Goal: Navigation & Orientation: Understand site structure

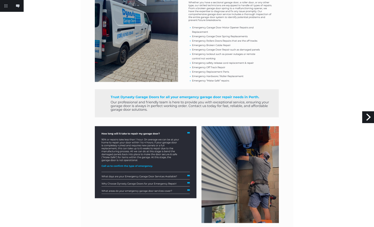
scroll to position [381, 0]
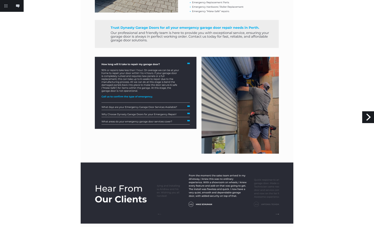
click at [367, 111] on div at bounding box center [187, 0] width 374 height 763
click at [366, 116] on link "Next" at bounding box center [368, 117] width 12 height 12
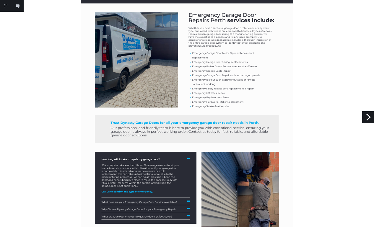
scroll to position [106, 0]
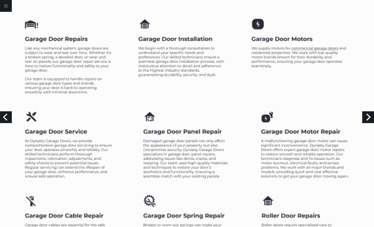
scroll to position [1095, 0]
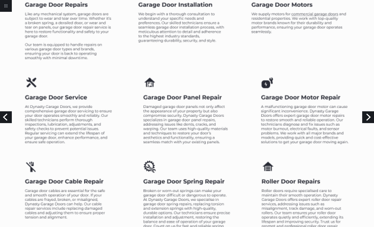
click at [367, 115] on link "Next" at bounding box center [368, 117] width 12 height 12
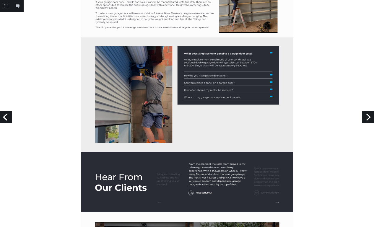
scroll to position [573, 0]
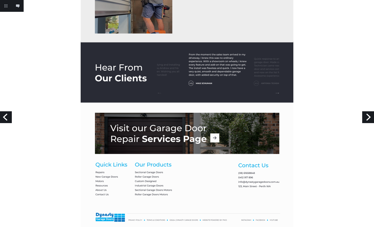
click at [368, 115] on link "Next" at bounding box center [368, 117] width 12 height 12
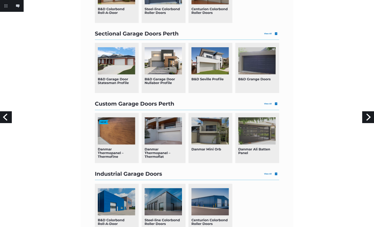
scroll to position [320, 0]
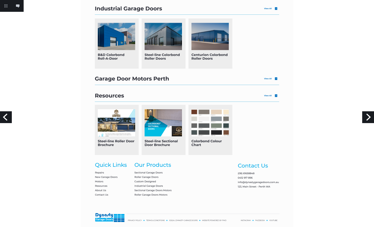
click at [363, 118] on link "Next" at bounding box center [368, 117] width 12 height 12
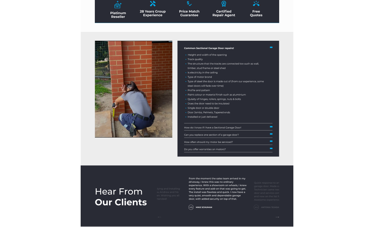
scroll to position [900, 0]
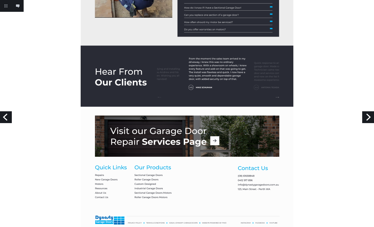
click at [372, 121] on link "Next" at bounding box center [368, 117] width 12 height 12
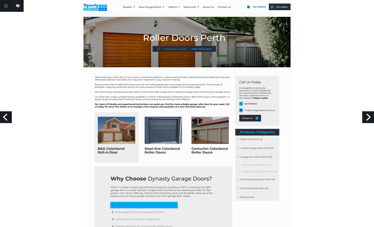
click at [367, 116] on link "Next" at bounding box center [368, 117] width 12 height 12
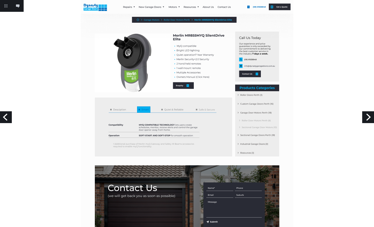
scroll to position [162, 0]
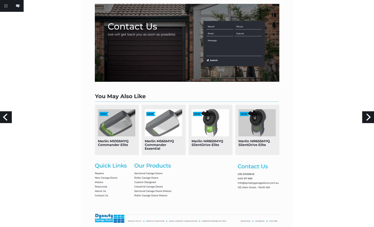
click at [370, 116] on link "Next" at bounding box center [368, 117] width 12 height 12
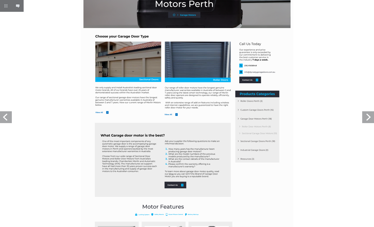
scroll to position [40, 0]
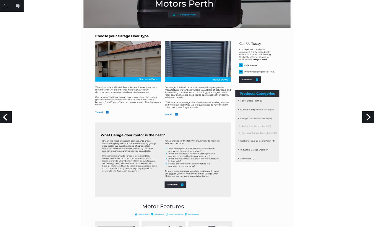
click at [366, 120] on link "Next" at bounding box center [368, 117] width 12 height 12
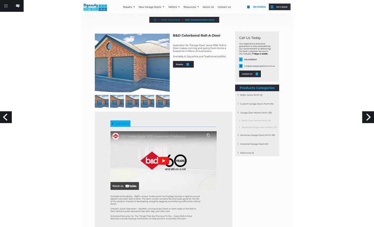
click at [368, 116] on link "Next" at bounding box center [368, 117] width 12 height 12
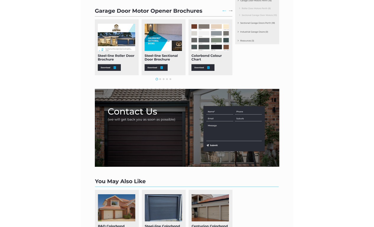
scroll to position [197, 0]
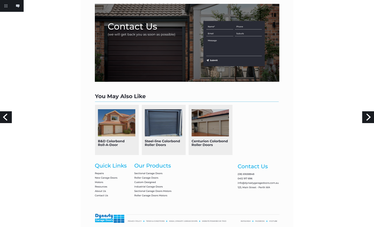
click at [368, 116] on link "Next" at bounding box center [368, 117] width 12 height 12
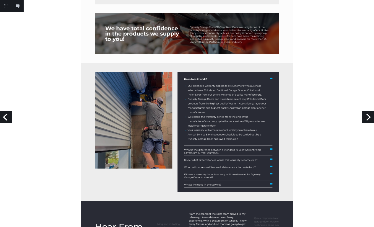
scroll to position [411, 0]
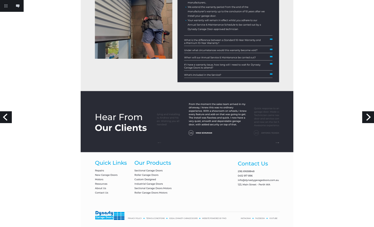
click at [367, 117] on link "Next" at bounding box center [368, 117] width 12 height 12
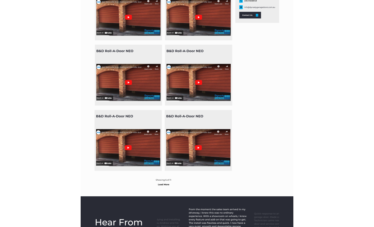
scroll to position [213, 0]
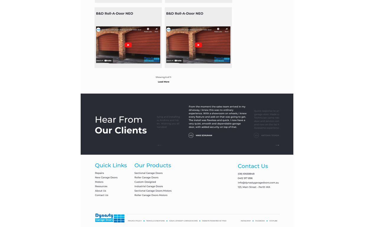
click at [367, 123] on div at bounding box center [187, 7] width 374 height 441
click at [365, 119] on link "Next" at bounding box center [368, 117] width 12 height 12
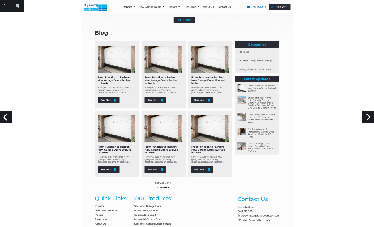
click at [9, 121] on link "Previous" at bounding box center [6, 117] width 12 height 12
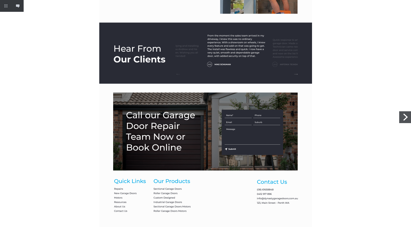
scroll to position [536, 0]
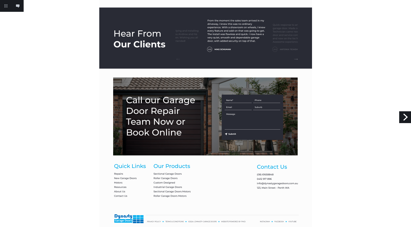
click at [403, 121] on link "Next" at bounding box center [405, 117] width 12 height 12
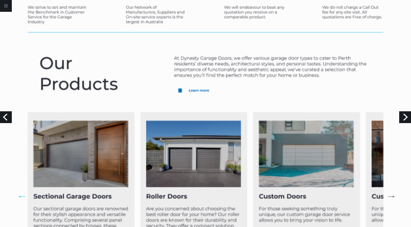
scroll to position [535, 0]
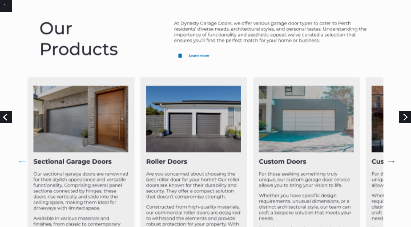
click at [402, 116] on link "Next" at bounding box center [405, 117] width 12 height 12
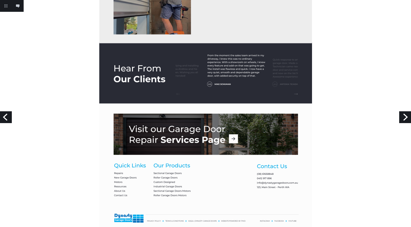
scroll to position [573, 0]
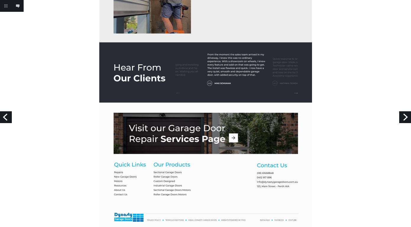
click at [405, 119] on link "Next" at bounding box center [405, 117] width 12 height 12
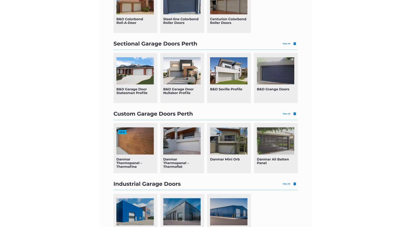
scroll to position [320, 0]
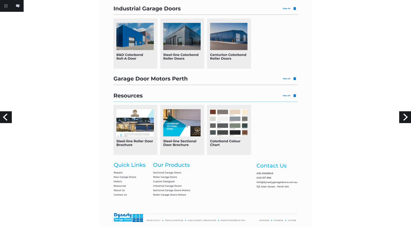
click at [403, 114] on link "Next" at bounding box center [405, 117] width 12 height 12
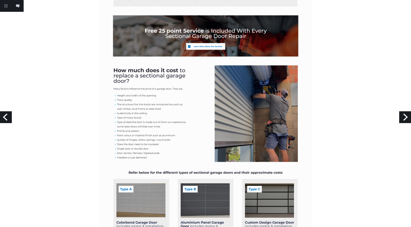
scroll to position [538, 0]
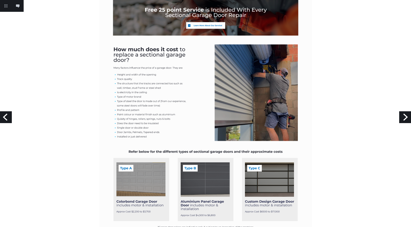
click at [405, 118] on link "Next" at bounding box center [405, 117] width 12 height 12
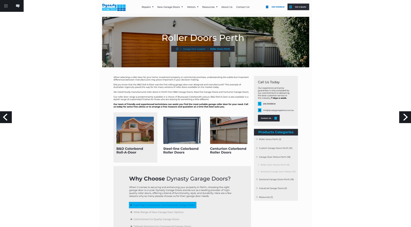
click at [405, 119] on link "Next" at bounding box center [405, 117] width 12 height 12
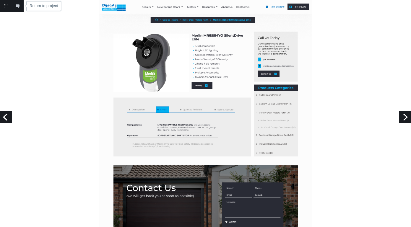
click at [6, 6] on link "Return to project" at bounding box center [6, 6] width 12 height 12
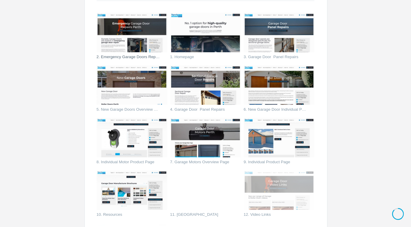
scroll to position [163, 0]
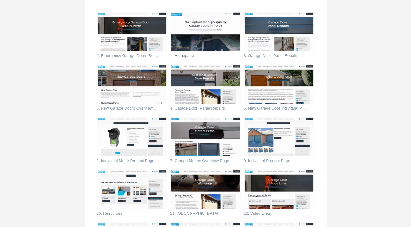
click at [213, 22] on img at bounding box center [205, 32] width 71 height 40
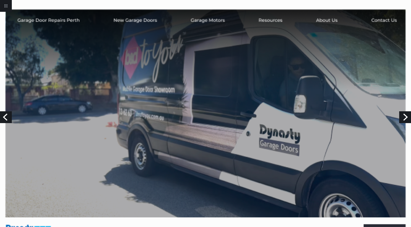
scroll to position [40, 0]
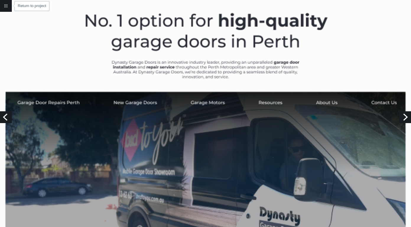
click at [6, 8] on link "Return to project" at bounding box center [6, 6] width 12 height 12
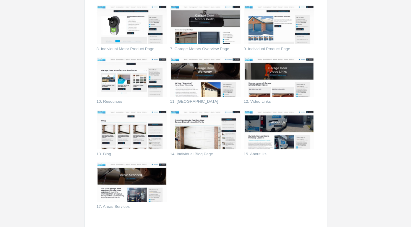
scroll to position [280, 0]
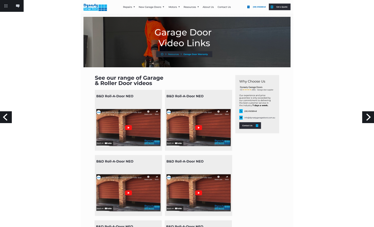
click at [6, 119] on link "Previous" at bounding box center [6, 117] width 12 height 12
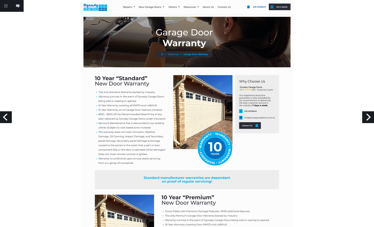
click at [1, 116] on link "Previous" at bounding box center [6, 117] width 12 height 12
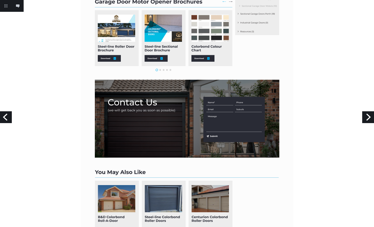
scroll to position [153, 0]
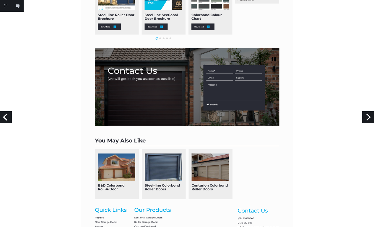
click at [5, 114] on link "Previous" at bounding box center [6, 117] width 12 height 12
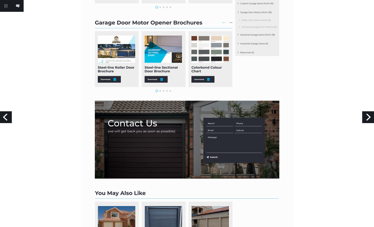
scroll to position [0, 0]
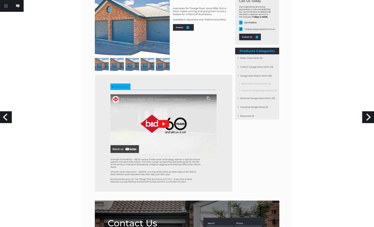
scroll to position [234, 0]
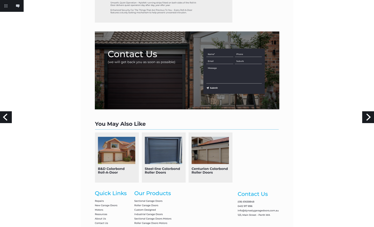
scroll to position [0, 0]
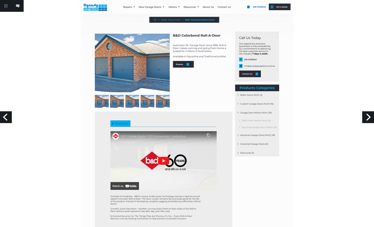
click at [7, 119] on link "Previous" at bounding box center [6, 117] width 12 height 12
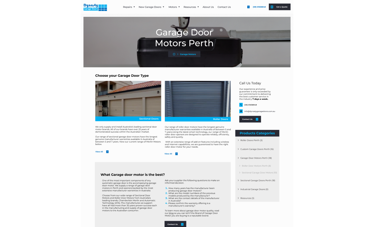
scroll to position [113, 0]
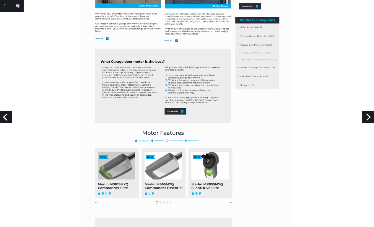
click at [4, 116] on link "Previous" at bounding box center [6, 117] width 12 height 12
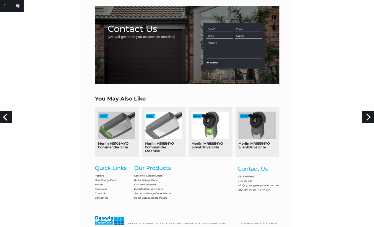
scroll to position [160, 0]
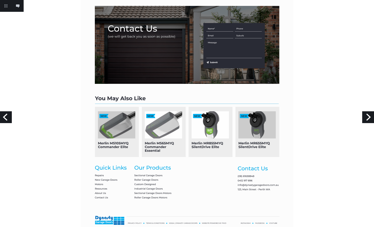
click at [8, 119] on link "Previous" at bounding box center [6, 117] width 12 height 12
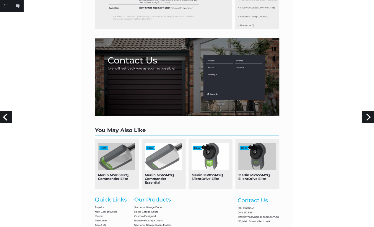
scroll to position [114, 0]
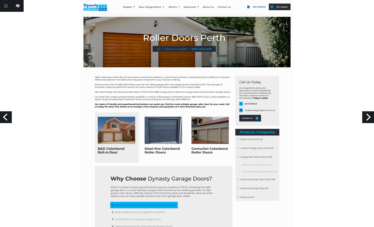
click at [7, 118] on link "Previous" at bounding box center [6, 117] width 12 height 12
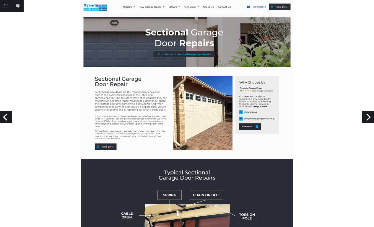
click at [371, 118] on link "Next" at bounding box center [368, 117] width 12 height 12
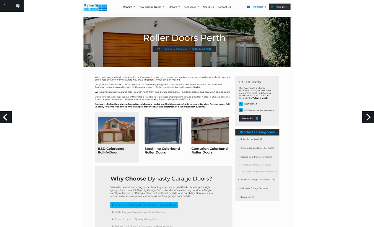
click at [8, 116] on link "Previous" at bounding box center [6, 117] width 12 height 12
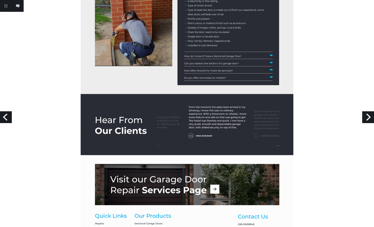
scroll to position [900, 0]
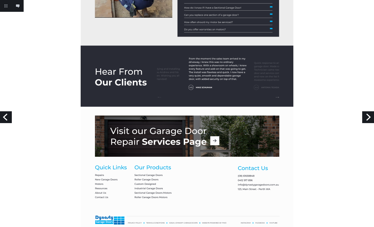
click at [6, 119] on link "Previous" at bounding box center [6, 117] width 12 height 12
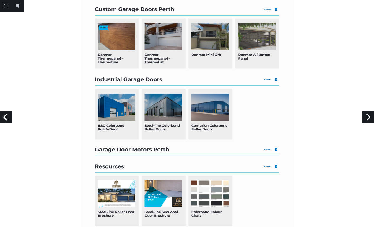
scroll to position [320, 0]
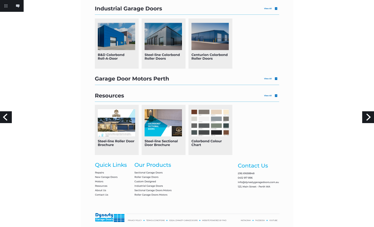
click at [6, 116] on link "Previous" at bounding box center [6, 117] width 12 height 12
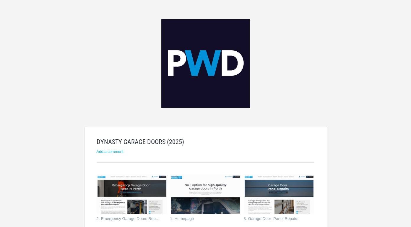
scroll to position [280, 0]
